Goal: Find specific fact: Find specific fact

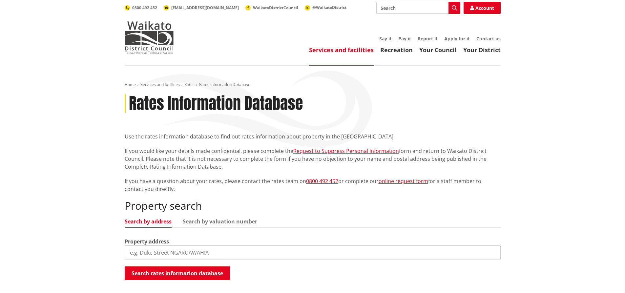
scroll to position [66, 0]
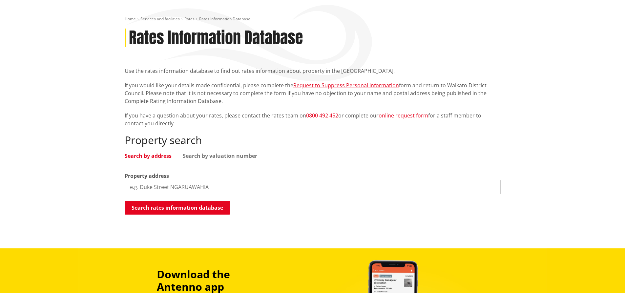
click at [143, 184] on input "search" at bounding box center [313, 187] width 376 height 14
click at [152, 187] on input "2 Oak" at bounding box center [313, 187] width 376 height 14
type input "2 Oakwood place"
click at [153, 205] on button "Search rates information database" at bounding box center [177, 208] width 105 height 14
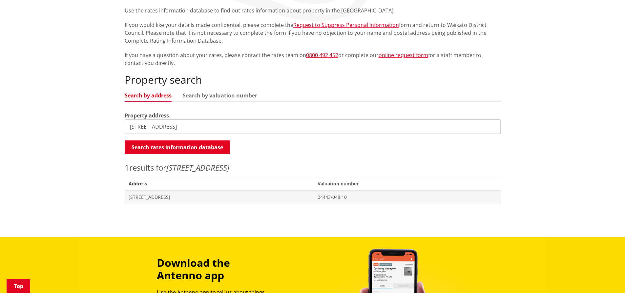
scroll to position [131, 0]
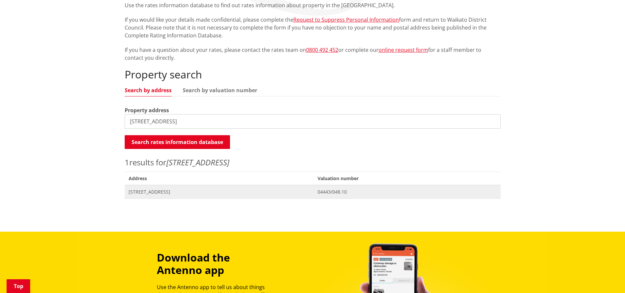
click at [167, 190] on span "[STREET_ADDRESS]" at bounding box center [220, 192] width 182 height 7
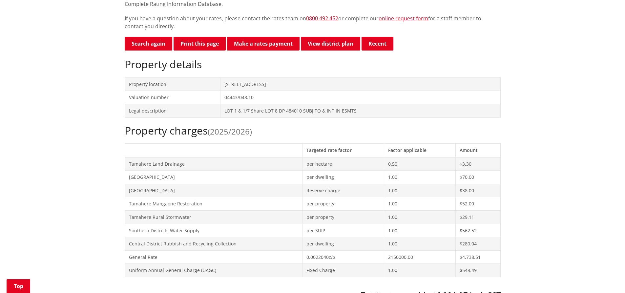
scroll to position [164, 0]
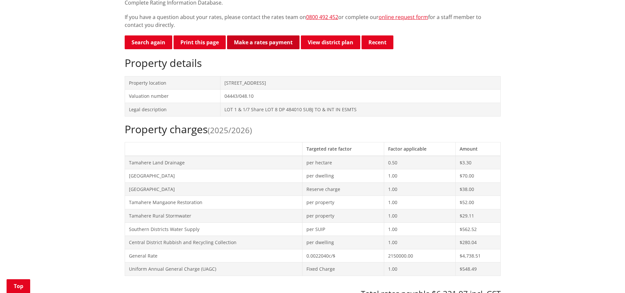
click at [264, 43] on link "Make a rates payment" at bounding box center [263, 42] width 73 height 14
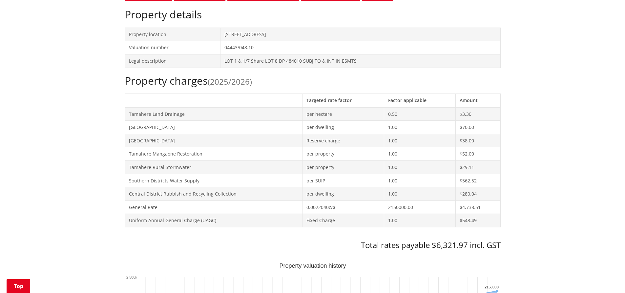
scroll to position [229, 0]
